Goal: Task Accomplishment & Management: Use online tool/utility

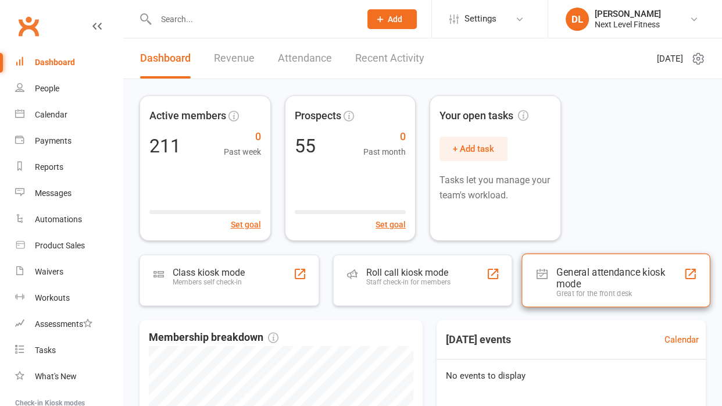
click at [600, 275] on div "General attendance kiosk mode" at bounding box center [619, 277] width 127 height 23
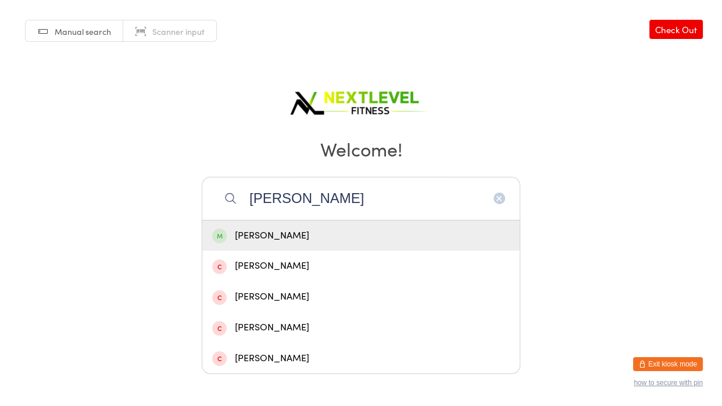
type input "[PERSON_NAME]"
click at [264, 241] on div "[PERSON_NAME]" at bounding box center [361, 236] width 298 height 16
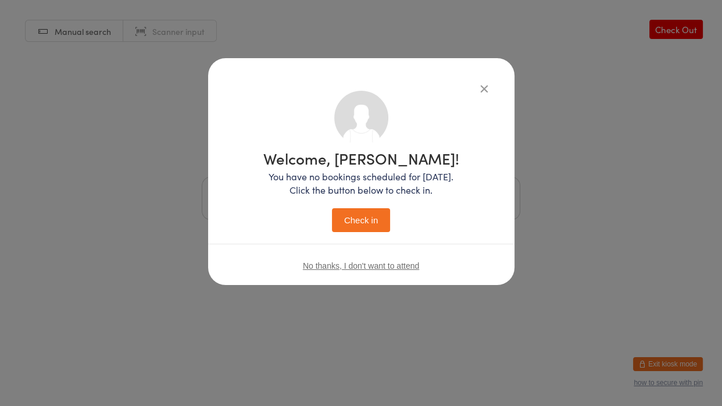
click at [363, 226] on button "Check in" at bounding box center [361, 220] width 58 height 24
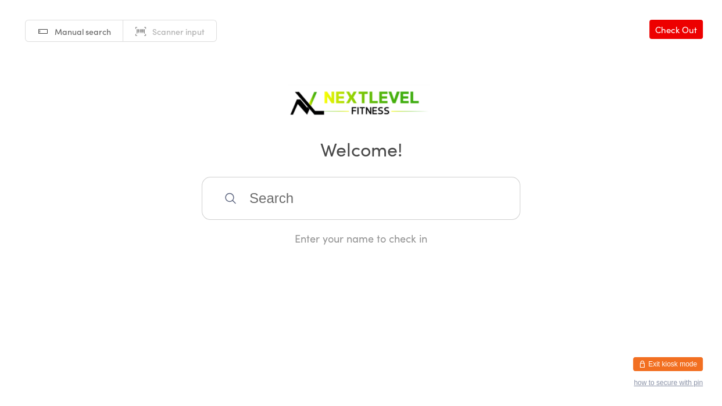
click at [321, 203] on input "search" at bounding box center [361, 198] width 319 height 43
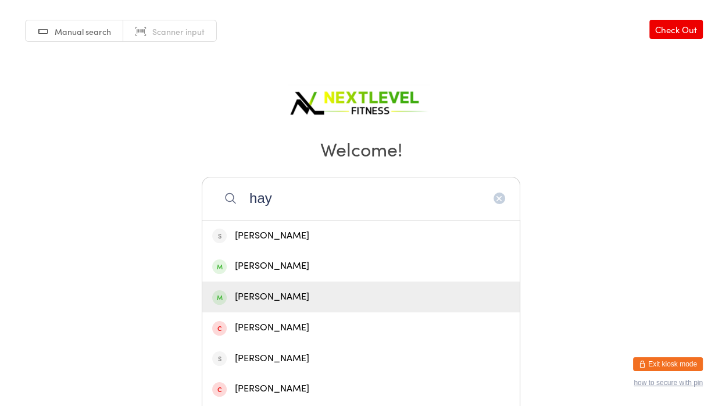
type input "hay"
click at [289, 296] on div "Hayley Bethell" at bounding box center [361, 297] width 298 height 16
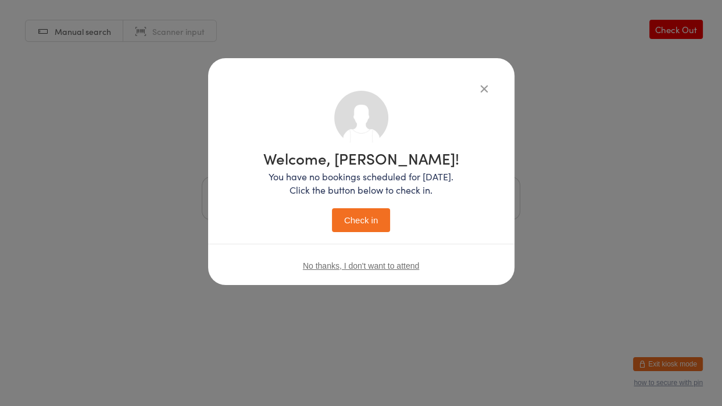
click at [357, 225] on button "Check in" at bounding box center [361, 220] width 58 height 24
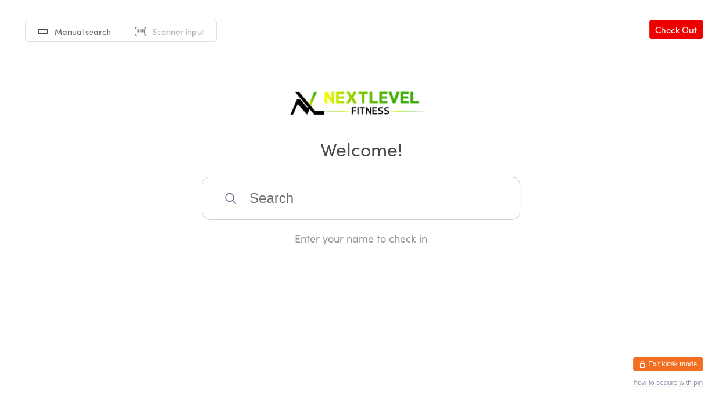
click at [366, 206] on input "search" at bounding box center [361, 198] width 319 height 43
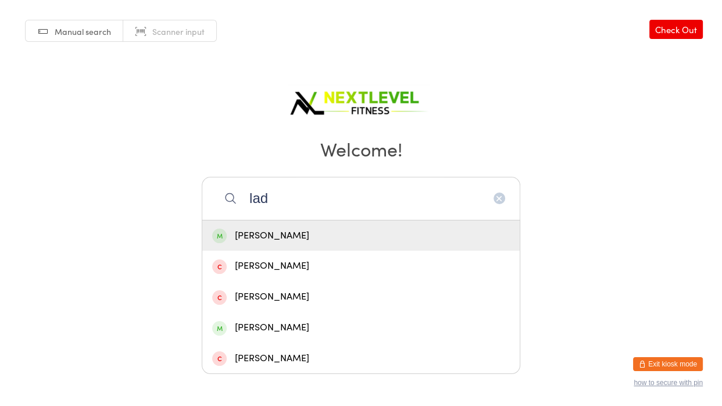
type input "lad"
click at [296, 235] on div "Marc Ladbrook" at bounding box center [361, 236] width 298 height 16
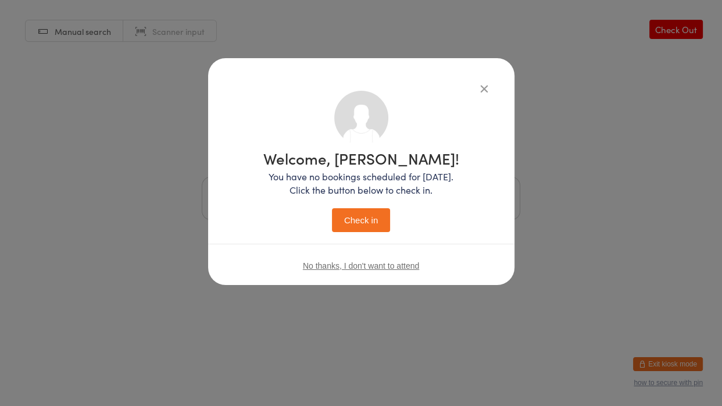
click at [352, 224] on button "Check in" at bounding box center [361, 220] width 58 height 24
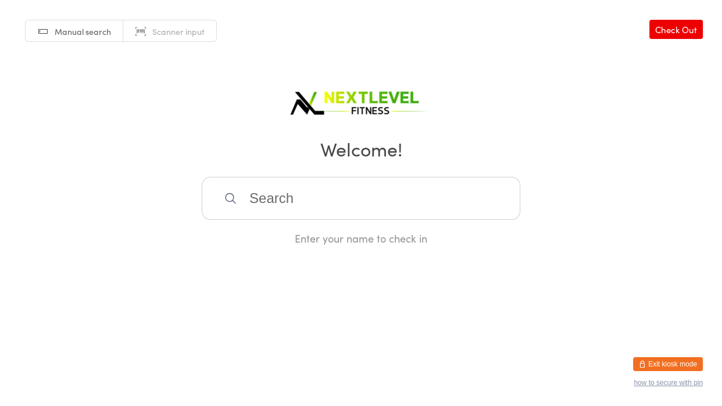
click at [343, 187] on input "search" at bounding box center [361, 198] width 319 height 43
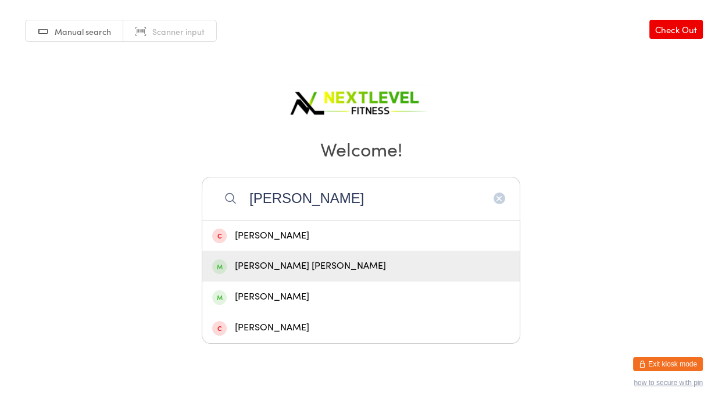
type input "kane"
click at [272, 274] on div "Kane Anderson" at bounding box center [360, 266] width 317 height 31
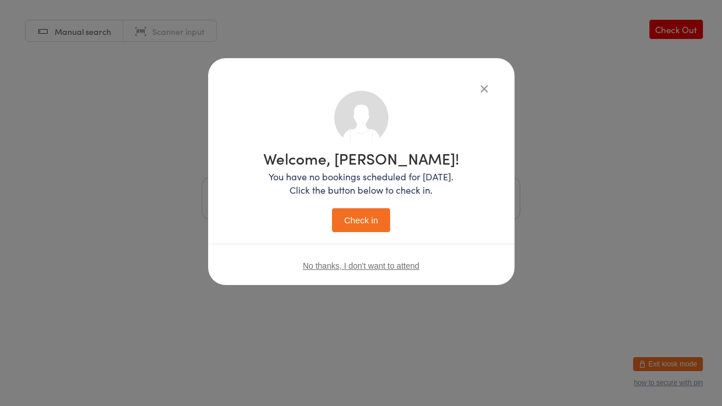
click at [363, 224] on button "Check in" at bounding box center [361, 220] width 58 height 24
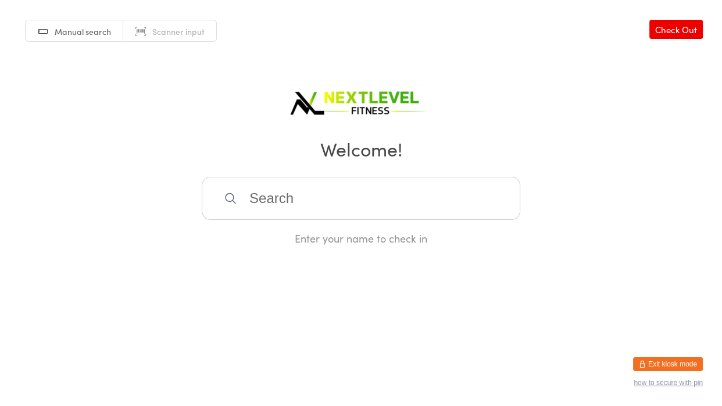
click at [356, 213] on input "search" at bounding box center [361, 198] width 319 height 43
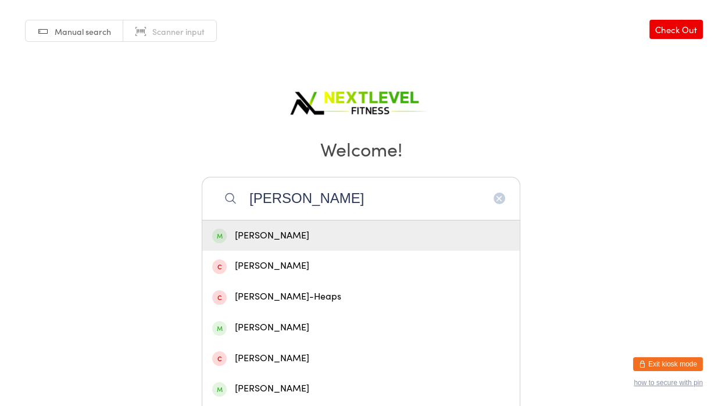
type input "andrea m"
click at [301, 241] on div "Andrea Mulligan" at bounding box center [361, 236] width 298 height 16
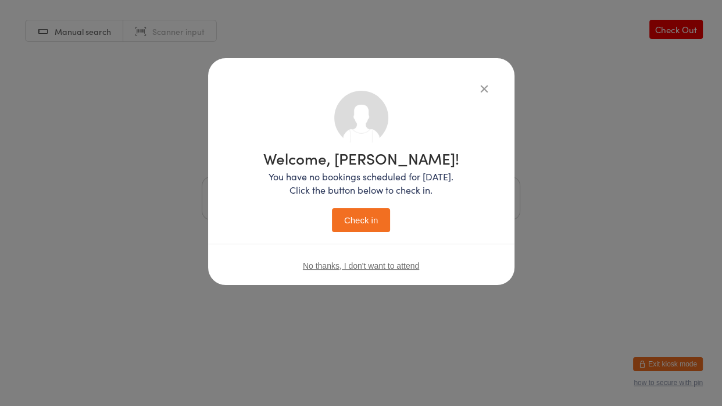
click at [332, 208] on button "Check in" at bounding box center [361, 220] width 58 height 24
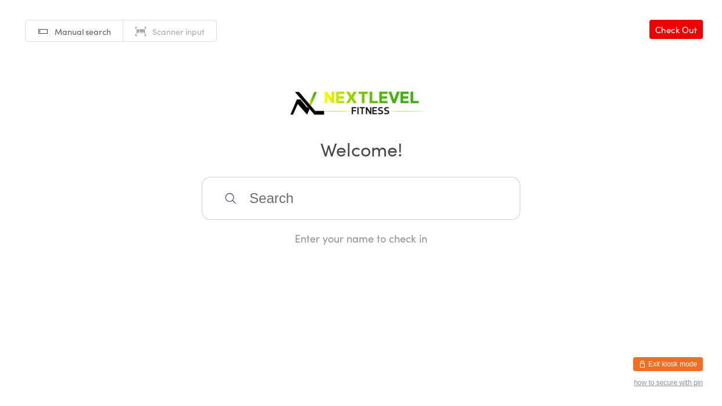
click at [259, 191] on input "search" at bounding box center [361, 198] width 319 height 43
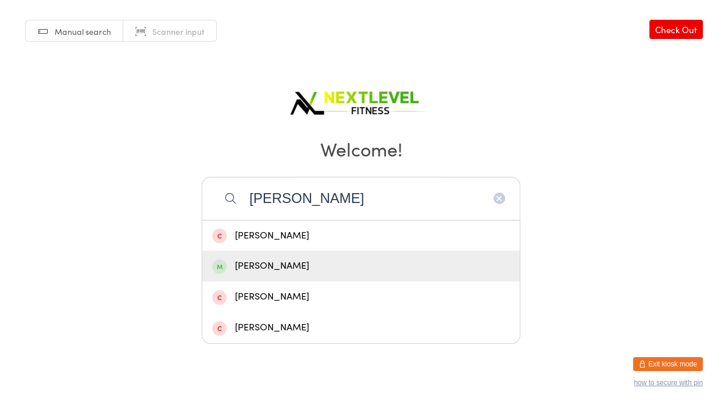
type input "tracey"
click at [298, 260] on div "Tracey Thomson-Lamplough" at bounding box center [361, 266] width 298 height 16
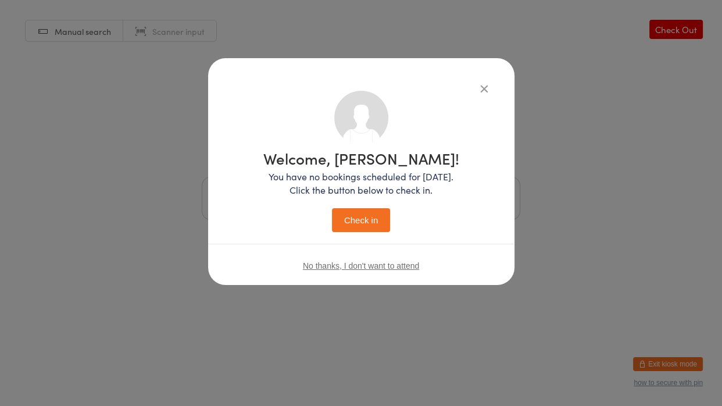
click at [332, 208] on button "Check in" at bounding box center [361, 220] width 58 height 24
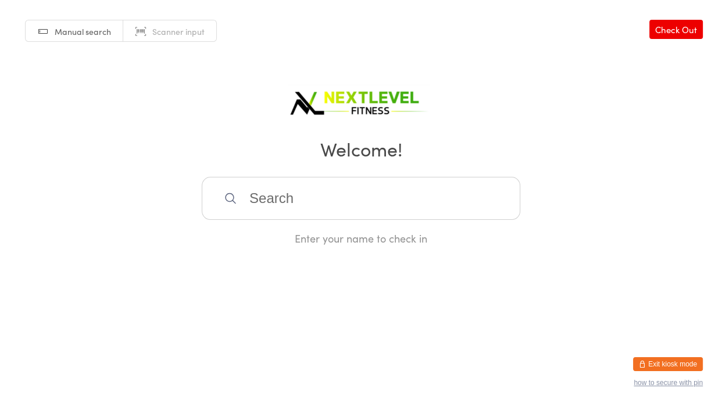
click at [359, 192] on input "search" at bounding box center [361, 198] width 319 height 43
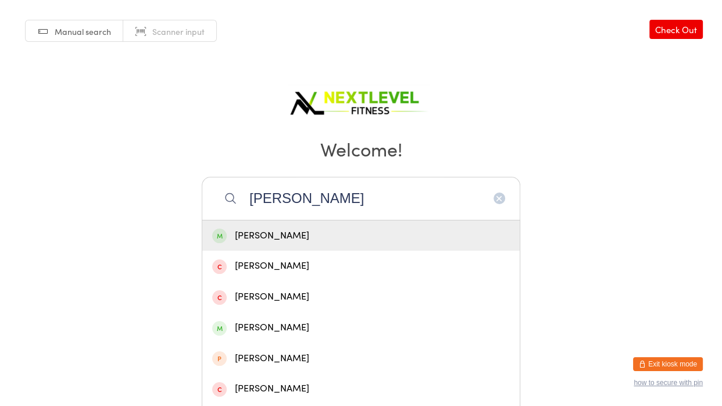
type input "nicola"
click at [281, 226] on div "Nicola Heath" at bounding box center [360, 235] width 317 height 31
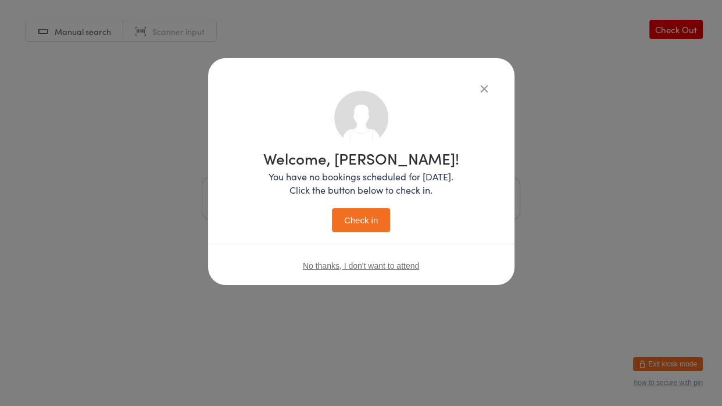
click at [345, 217] on button "Check in" at bounding box center [361, 220] width 58 height 24
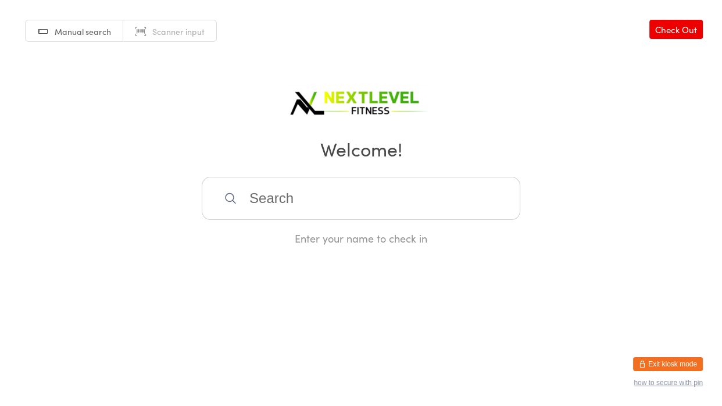
click at [345, 217] on input "search" at bounding box center [361, 198] width 319 height 43
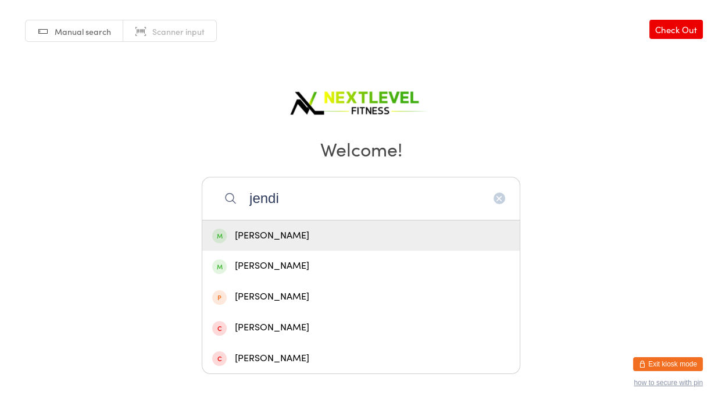
type input "jendi"
click at [332, 230] on div "Jendi Ward" at bounding box center [361, 236] width 298 height 16
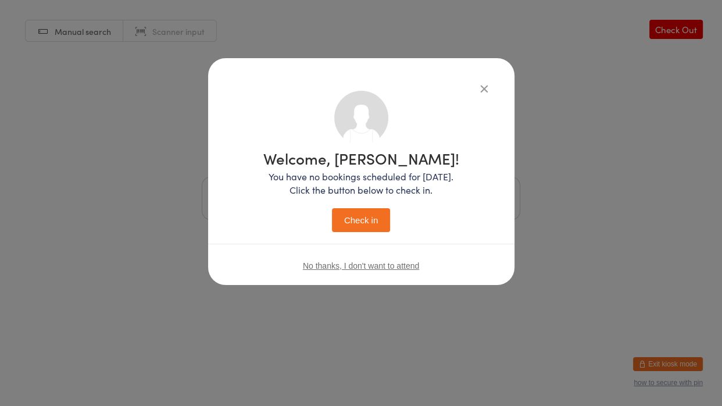
click at [346, 212] on button "Check in" at bounding box center [361, 220] width 58 height 24
